Goal: Task Accomplishment & Management: Manage account settings

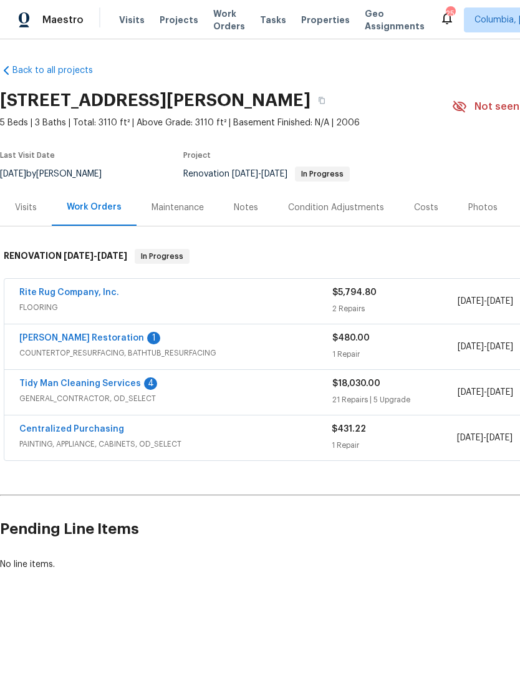
click at [54, 340] on link "[PERSON_NAME] Restoration" at bounding box center [81, 338] width 125 height 9
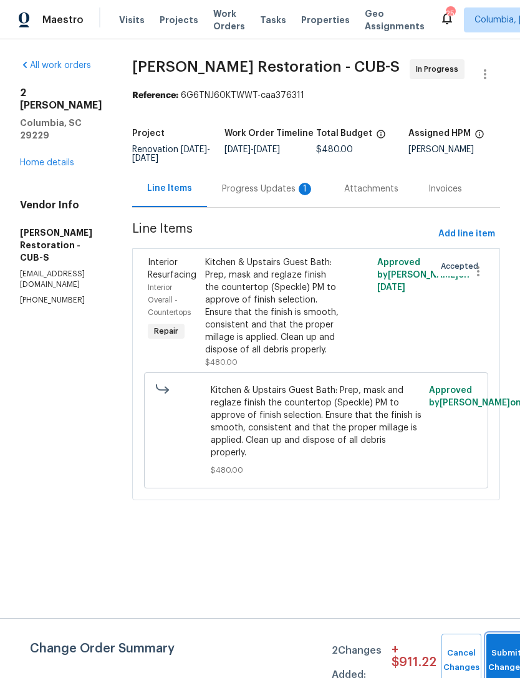
click at [496, 663] on span "Submit Changes" at bounding box center [506, 660] width 27 height 29
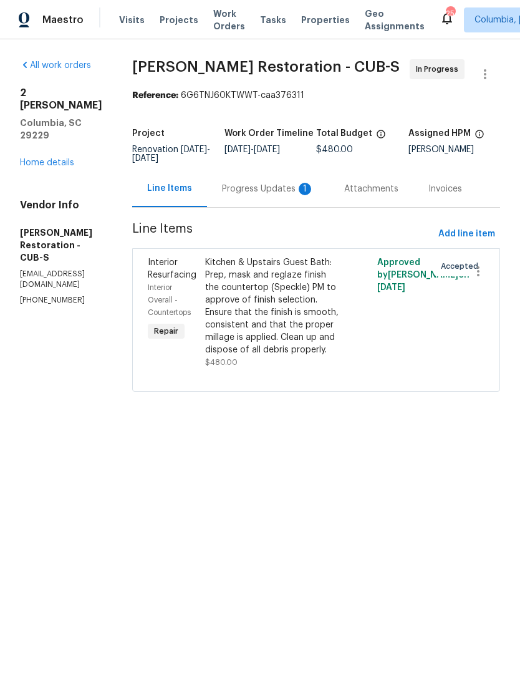
click at [271, 186] on div "Progress Updates 1" at bounding box center [268, 189] width 92 height 12
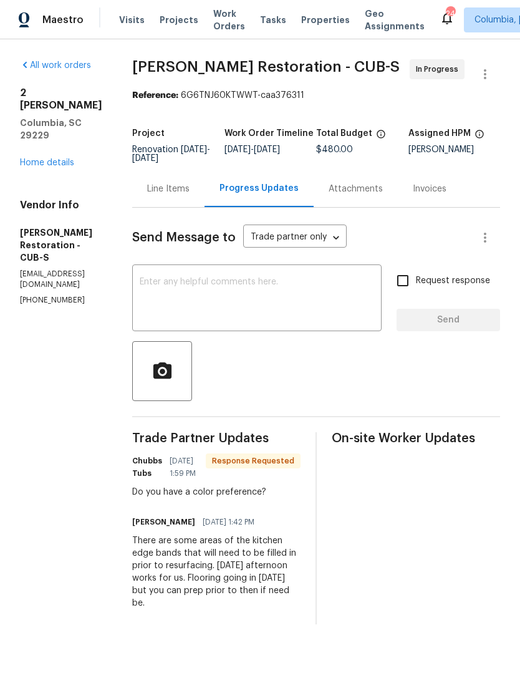
click at [274, 287] on textarea at bounding box center [257, 299] width 234 height 44
click at [176, 200] on div "Line Items" at bounding box center [168, 188] width 72 height 37
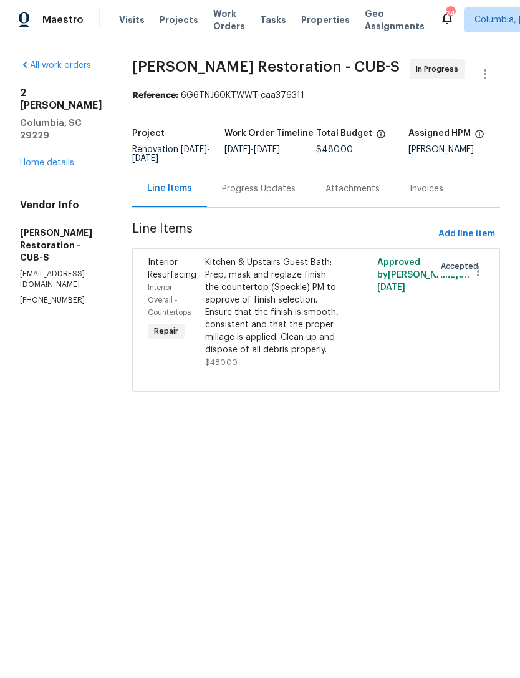
click at [36, 158] on link "Home details" at bounding box center [47, 162] width 54 height 9
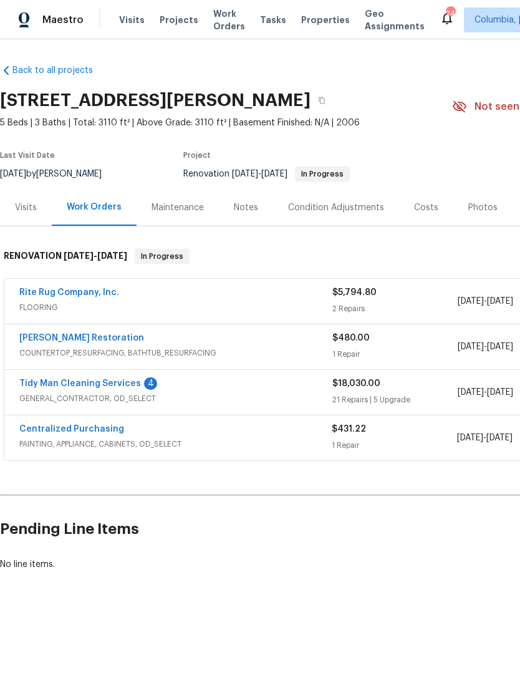
click at [68, 334] on link "[PERSON_NAME] Restoration" at bounding box center [81, 338] width 125 height 9
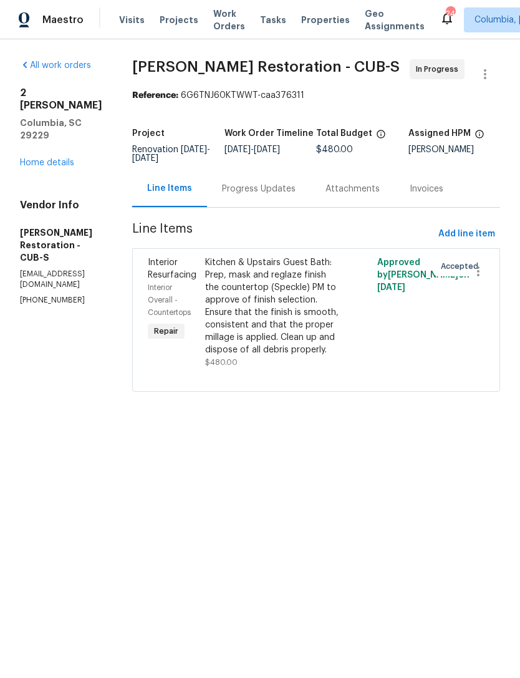
click at [304, 307] on div "Kitchen & Upstairs Guest Bath: Prep, mask and reglaze finish the countertop (Sp…" at bounding box center [273, 306] width 136 height 100
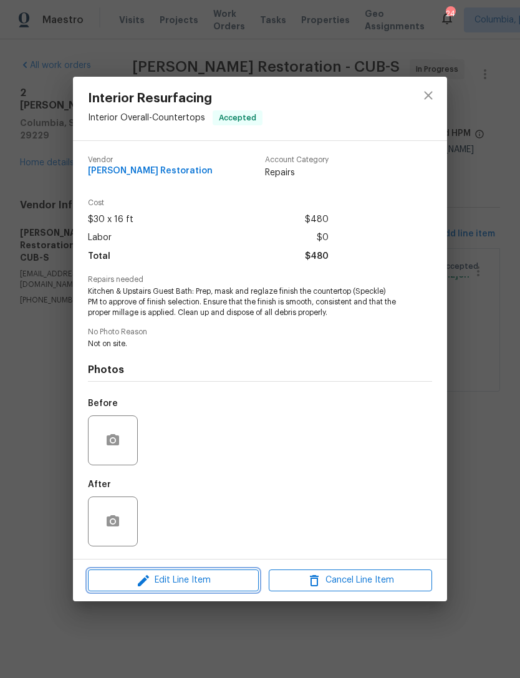
click at [128, 578] on span "Edit Line Item" at bounding box center [173, 580] width 163 height 16
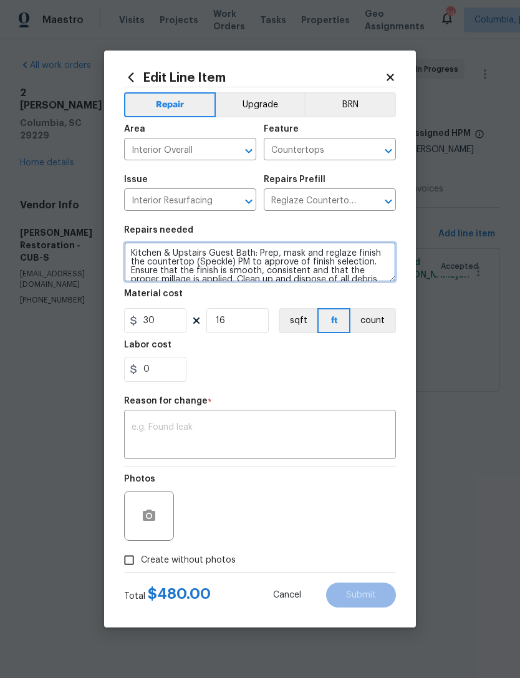
click at [237, 249] on textarea "Kitchen & Upstairs Guest Bath: Prep, mask and reglaze finish the countertop (Sp…" at bounding box center [260, 262] width 272 height 40
click at [251, 254] on textarea "Kitchen & Upstairs Guest Bath: Prep, mask and reglaze finish the countertop (Sp…" at bounding box center [260, 262] width 272 height 40
type textarea "Kitchen: Prep, mask and reglaze finish the countertop (Speckle) PM to approve o…"
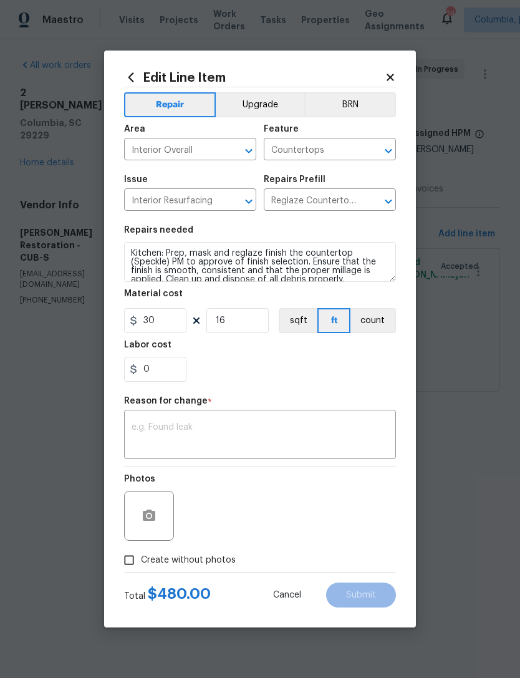
click at [303, 387] on section "Repairs needed Kitchen: Prep, mask and reglaze finish the countertop (Speckle) …" at bounding box center [260, 303] width 272 height 171
click at [267, 607] on button "Cancel" at bounding box center [287, 594] width 68 height 25
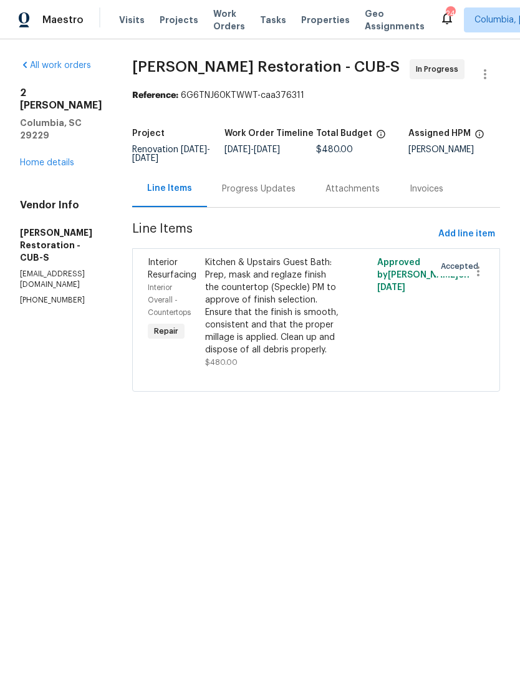
click at [26, 158] on link "Home details" at bounding box center [47, 162] width 54 height 9
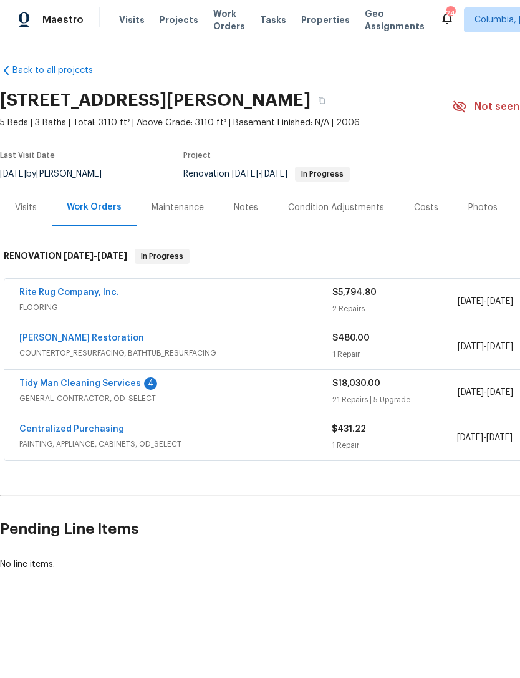
click at [40, 296] on link "Rite Rug Company, Inc." at bounding box center [69, 292] width 100 height 9
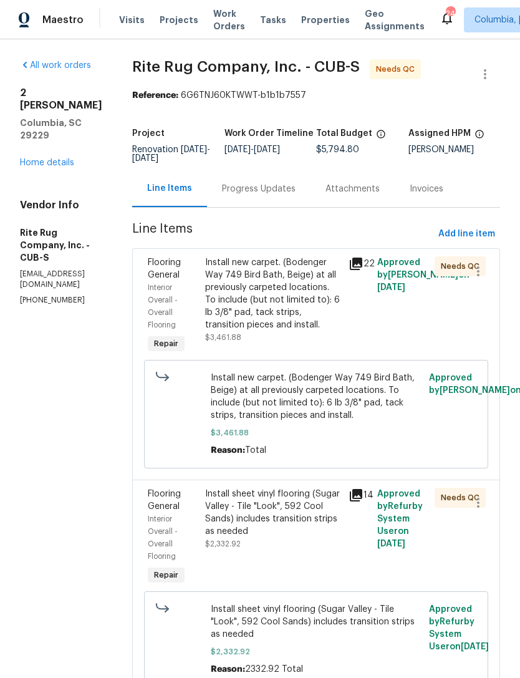
click at [282, 308] on div "Install new carpet. (Bodenger Way 749 Bird Bath, Beige) at all previously carpe…" at bounding box center [273, 293] width 136 height 75
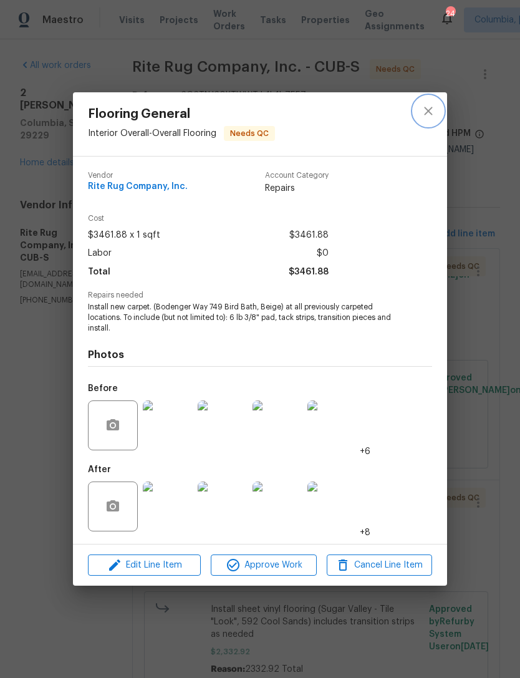
click at [429, 112] on icon "close" at bounding box center [428, 111] width 15 height 15
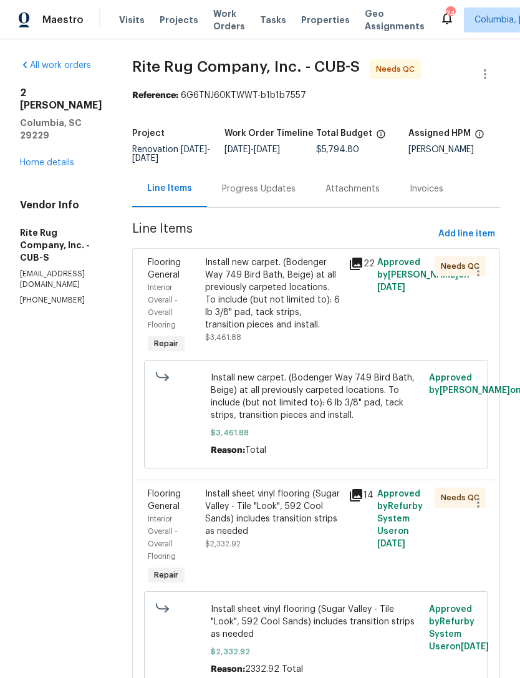
click at [278, 186] on div "Progress Updates" at bounding box center [259, 189] width 74 height 12
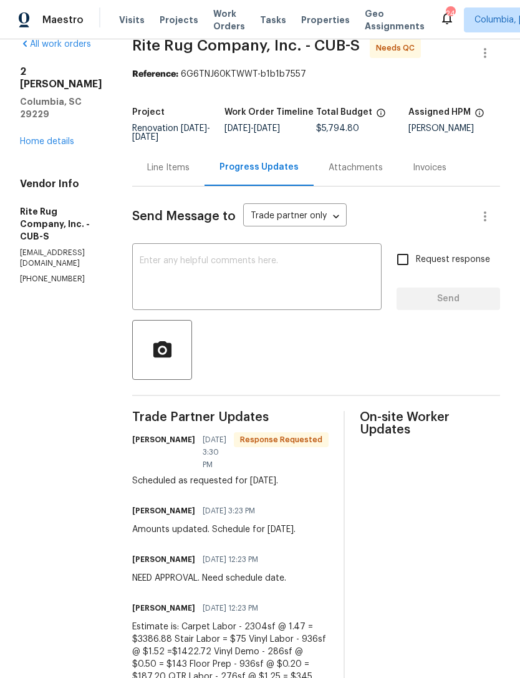
scroll to position [16, 0]
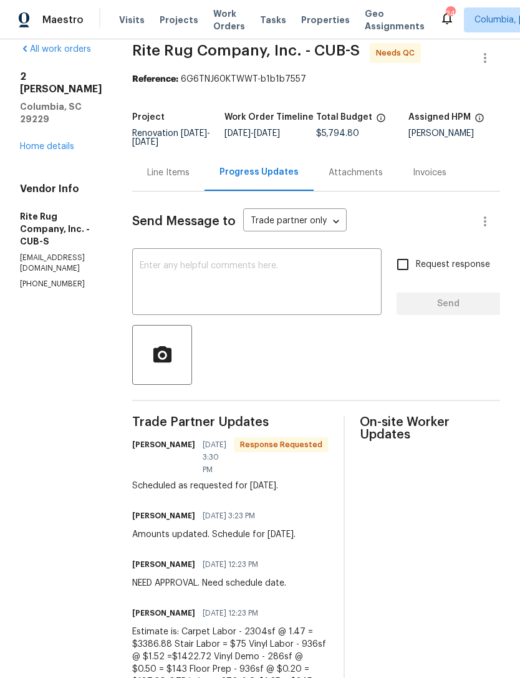
click at [160, 176] on div "Line Items" at bounding box center [168, 172] width 72 height 37
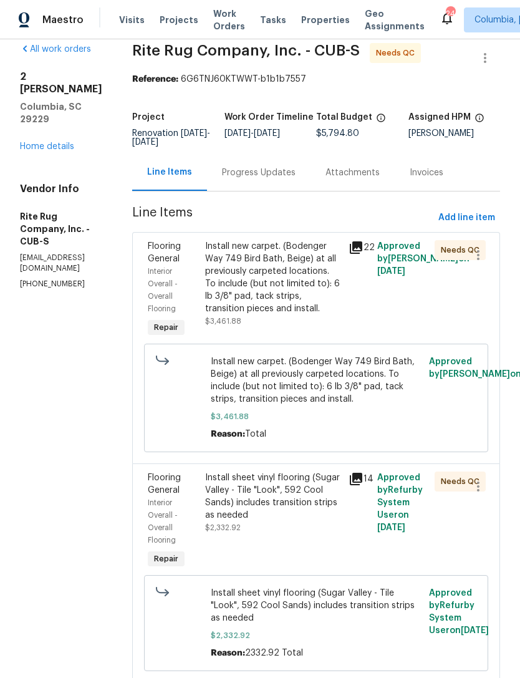
click at [292, 287] on div "Install new carpet. (Bodenger Way 749 Bird Bath, Beige) at all previously carpe…" at bounding box center [273, 277] width 136 height 75
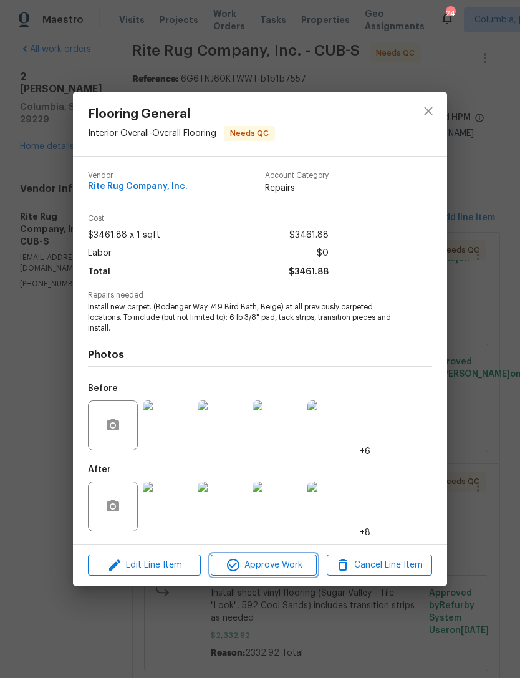
click at [285, 564] on span "Approve Work" at bounding box center [263, 565] width 98 height 16
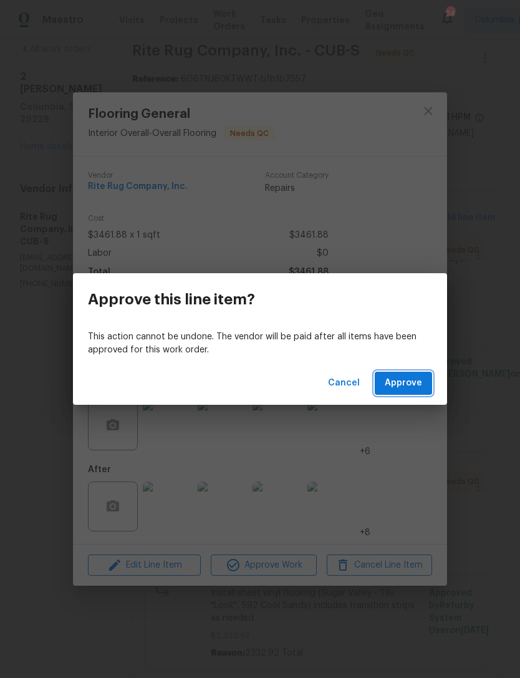
click at [417, 387] on span "Approve" at bounding box center [403, 383] width 37 height 16
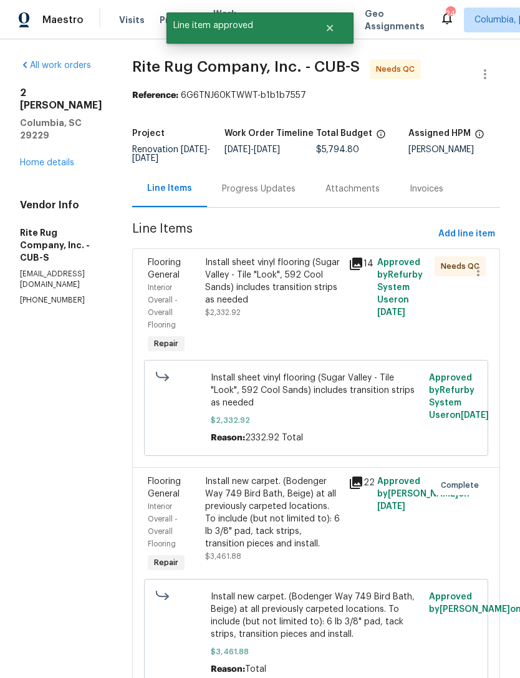
click at [270, 299] on div "Install sheet vinyl flooring (Sugar Valley - Tile "Look", 592 Cool Sands) inclu…" at bounding box center [273, 281] width 136 height 50
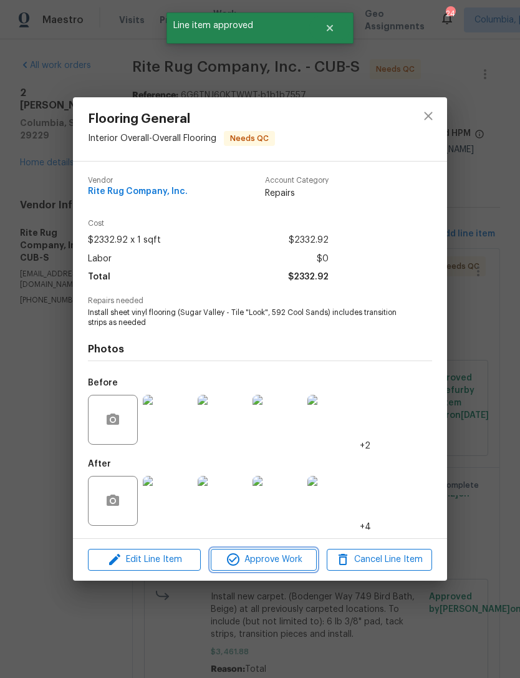
click at [283, 562] on span "Approve Work" at bounding box center [263, 560] width 98 height 16
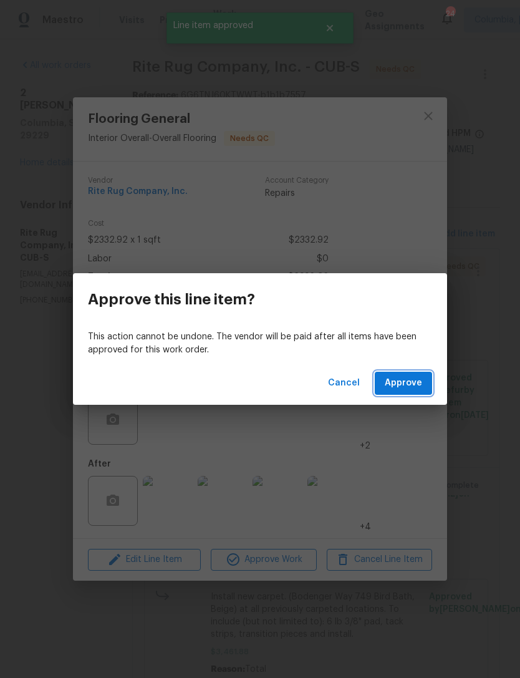
click at [423, 385] on button "Approve" at bounding box center [403, 383] width 57 height 23
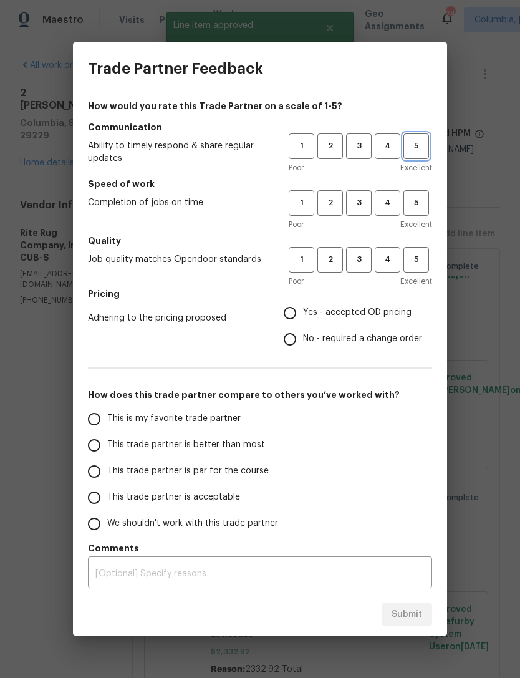
click at [424, 146] on span "5" at bounding box center [416, 146] width 23 height 14
click at [423, 198] on span "5" at bounding box center [416, 203] width 23 height 14
click at [428, 254] on button "5" at bounding box center [416, 260] width 26 height 26
click at [302, 306] on input "Yes - accepted OD pricing" at bounding box center [290, 313] width 26 height 26
radio input "true"
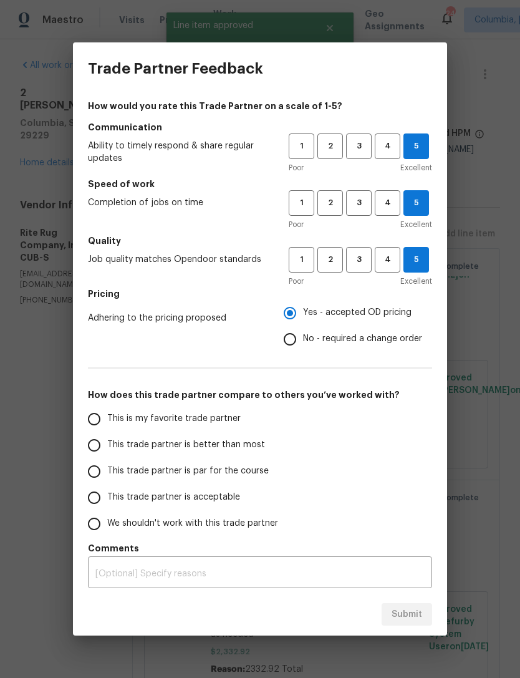
click at [163, 415] on span "This is my favorite trade partner" at bounding box center [173, 418] width 133 height 13
click at [107, 415] on input "This is my favorite trade partner" at bounding box center [94, 419] width 26 height 26
click at [403, 614] on span "Submit" at bounding box center [407, 615] width 31 height 16
radio input "true"
radio input "false"
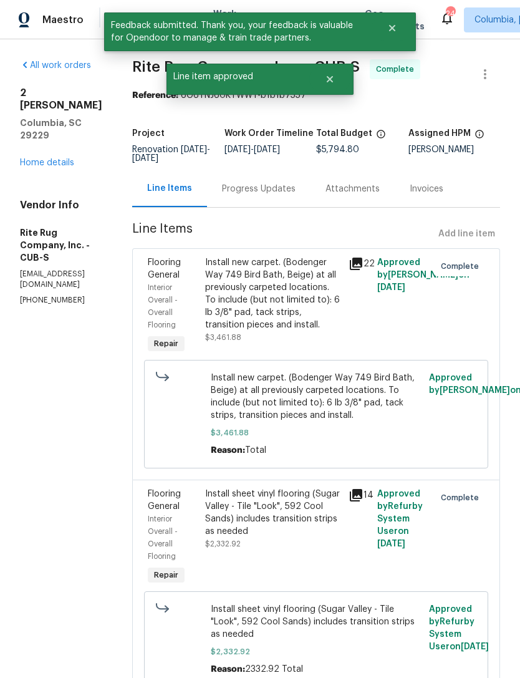
click at [54, 158] on link "Home details" at bounding box center [47, 162] width 54 height 9
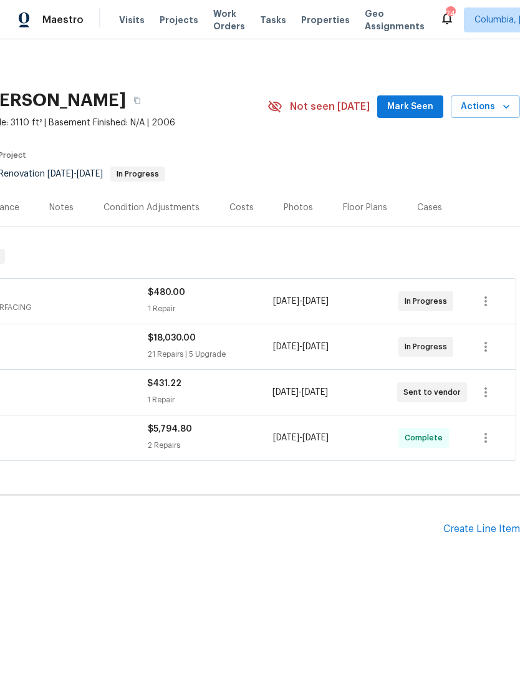
scroll to position [0, 185]
